Goal: Information Seeking & Learning: Find specific fact

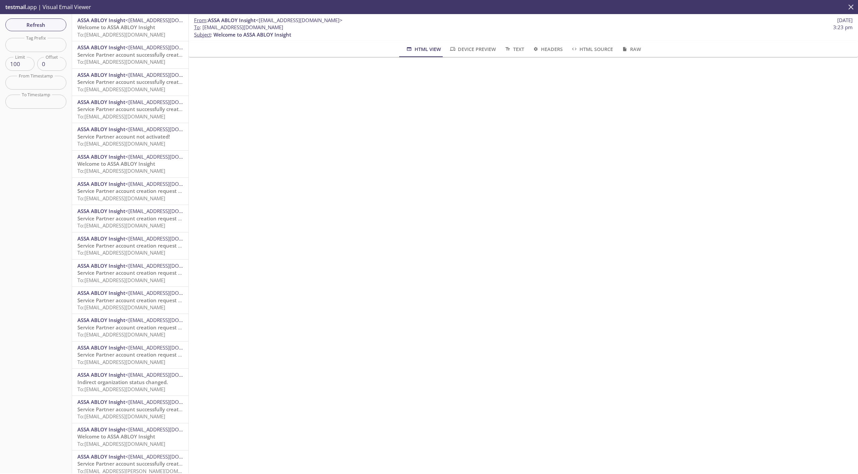
click at [850, 9] on icon "close" at bounding box center [851, 7] width 9 height 9
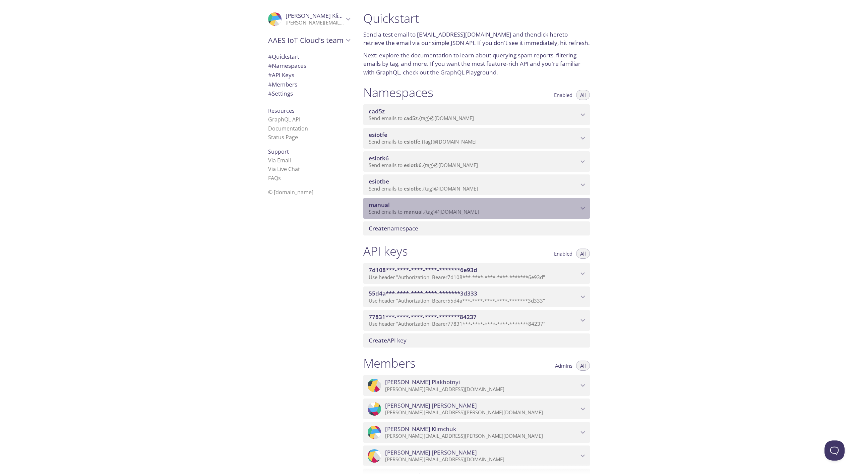
click at [407, 214] on span "manual" at bounding box center [413, 211] width 19 height 7
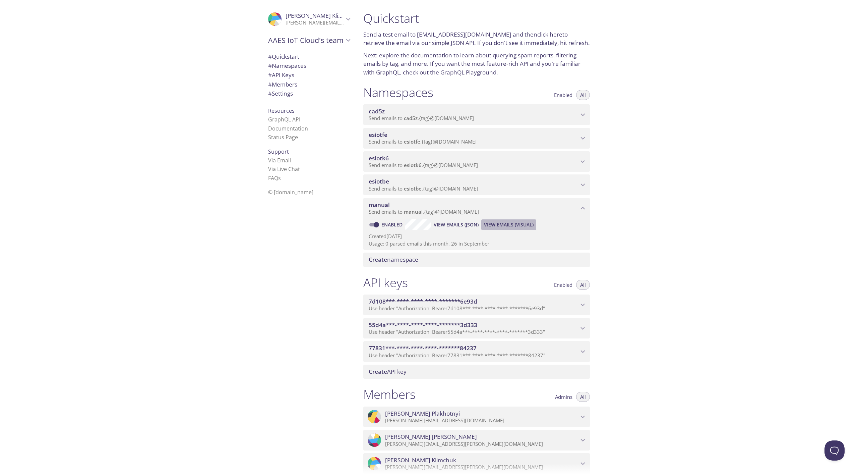
click at [517, 222] on span "View Emails (Visual)" at bounding box center [509, 225] width 50 height 8
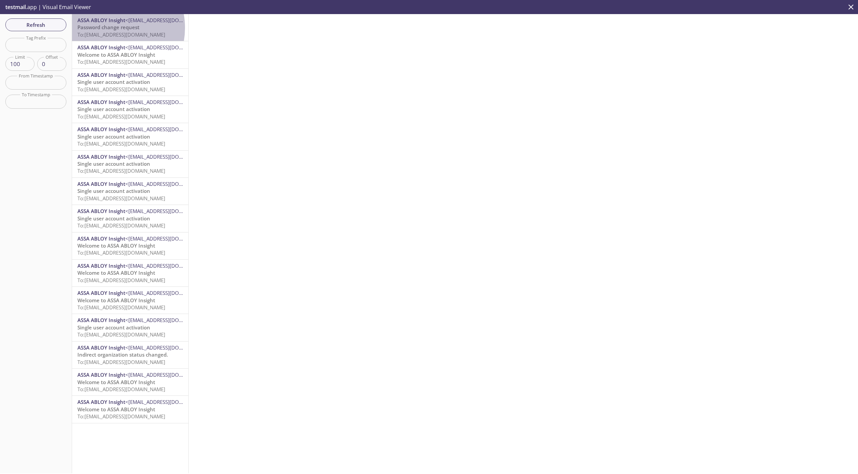
click at [108, 28] on span "Password change request" at bounding box center [108, 27] width 62 height 7
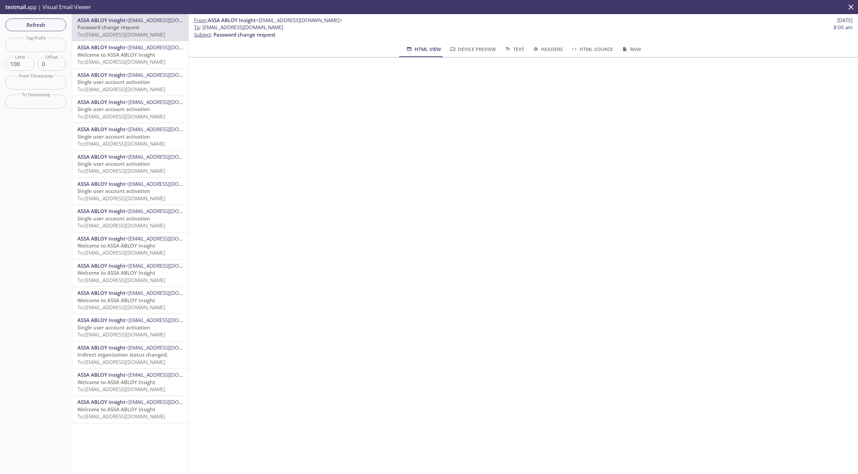
click at [120, 151] on div "ASSA ABLOY Insight <[EMAIL_ADDRESS][DOMAIN_NAME]> Single user account activatio…" at bounding box center [130, 164] width 116 height 27
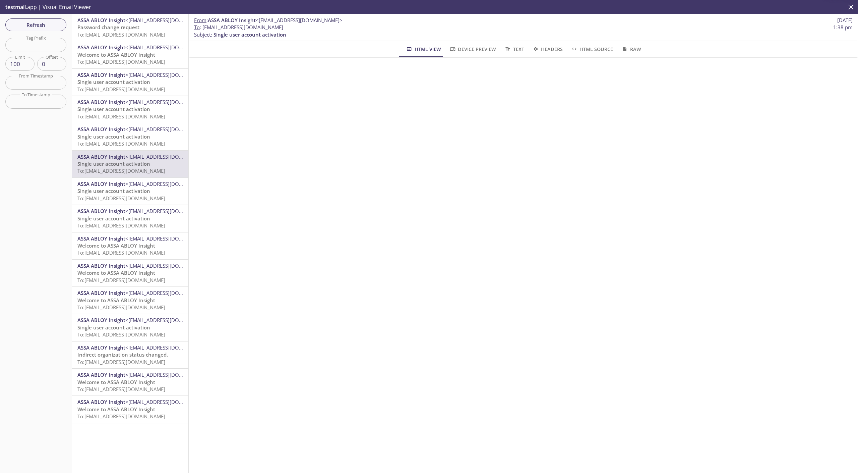
click at [120, 131] on span "ASSA ABLOY Insight" at bounding box center [101, 129] width 48 height 7
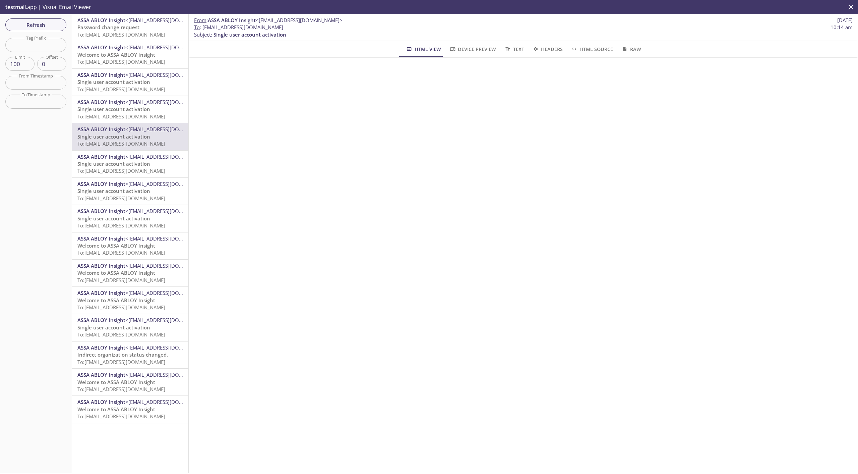
click at [122, 107] on span "Single user account activation" at bounding box center [113, 109] width 73 height 7
